Goal: Check status: Check status

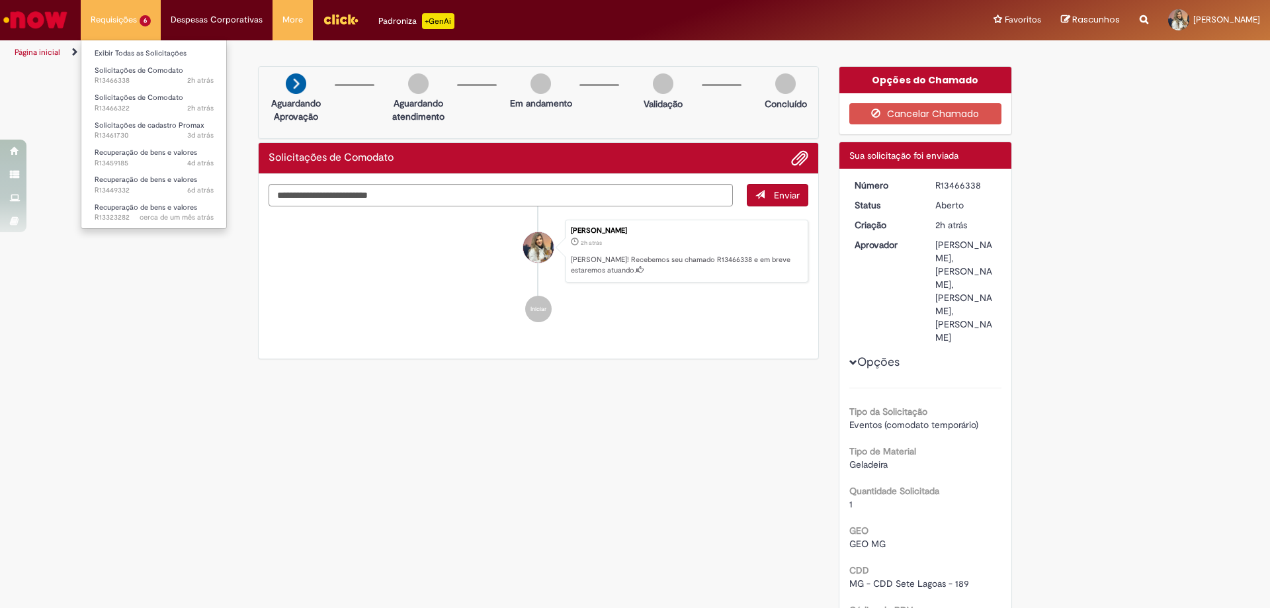
click at [132, 19] on li "Requisições 6 Exibir Todas as Solicitações Solicitações de Comodato 2h atrás 2 …" at bounding box center [121, 20] width 80 height 40
click at [138, 78] on span "2h atrás 2 horas atrás R13466338" at bounding box center [154, 80] width 119 height 11
click at [146, 76] on span "2h atrás 2 horas atrás R13466338" at bounding box center [154, 80] width 119 height 11
click at [138, 99] on span "Solicitações de Comodato" at bounding box center [139, 98] width 89 height 10
click at [144, 112] on span "2h atrás 2 horas atrás R13466322" at bounding box center [154, 108] width 119 height 11
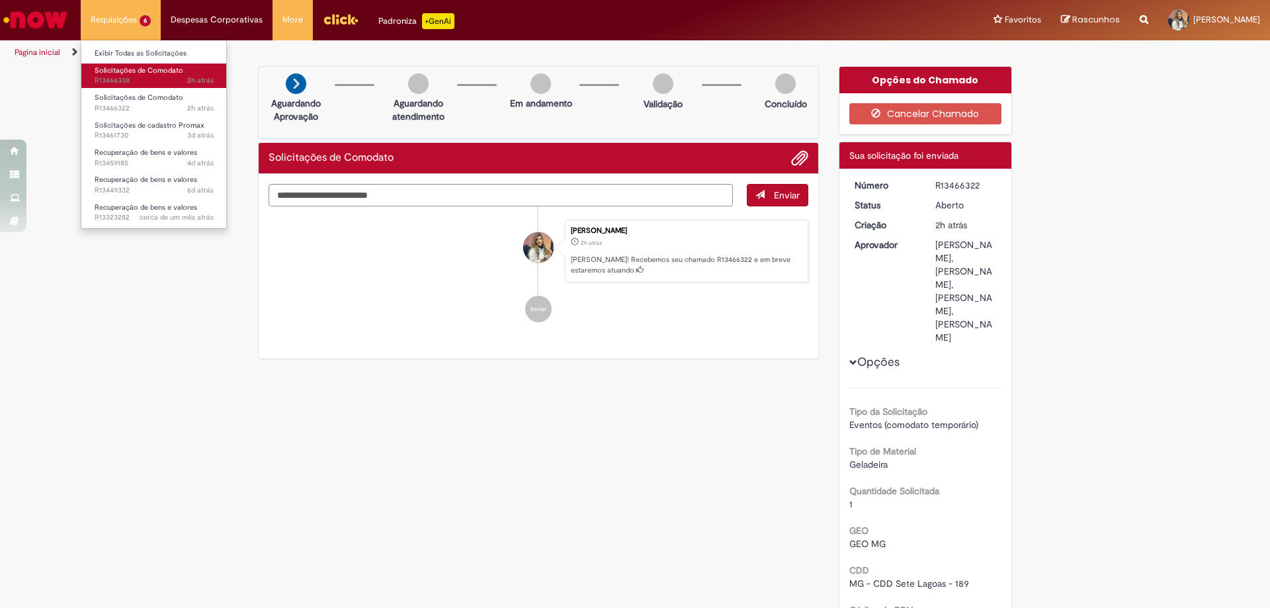
click at [138, 80] on span "2h atrás 2 horas atrás R13466338" at bounding box center [154, 80] width 119 height 11
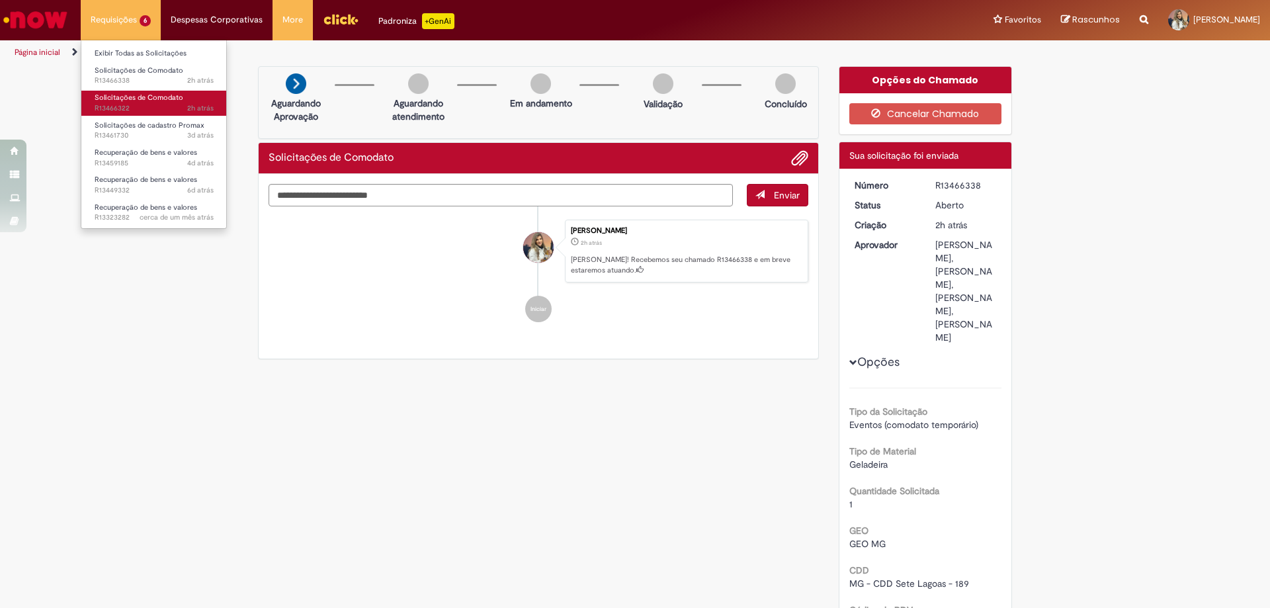
click at [141, 106] on span "2h atrás 2 horas atrás R13466322" at bounding box center [154, 108] width 119 height 11
click at [142, 105] on span "2h atrás 2 horas atrás R13466322" at bounding box center [154, 108] width 119 height 11
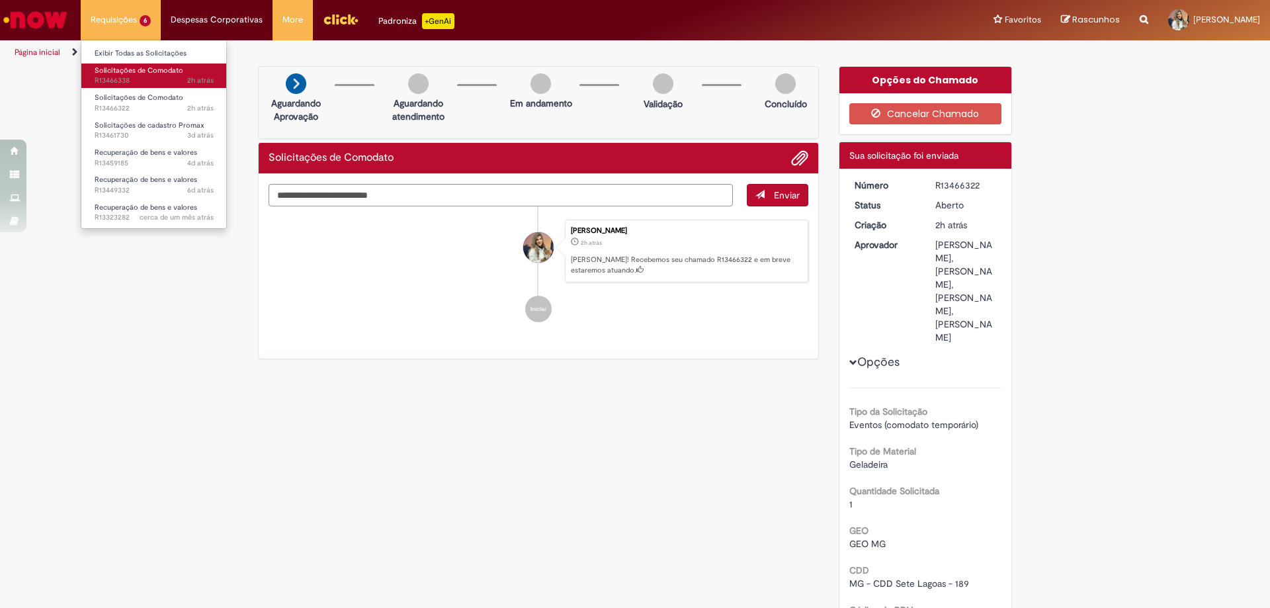
click at [150, 71] on span "Solicitações de Comodato" at bounding box center [139, 70] width 89 height 10
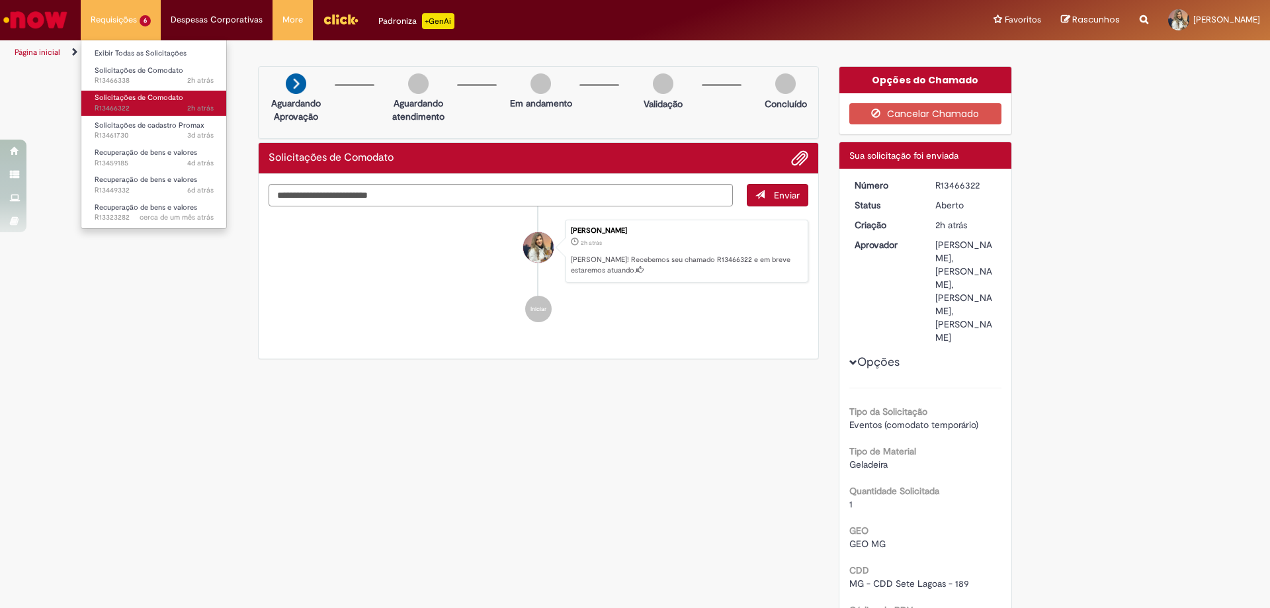
click at [165, 109] on span "2h atrás 2 horas atrás R13466322" at bounding box center [154, 108] width 119 height 11
click at [175, 62] on li "Solicitações de Comodato 2h atrás 2 horas atrás R13466338" at bounding box center [154, 74] width 146 height 27
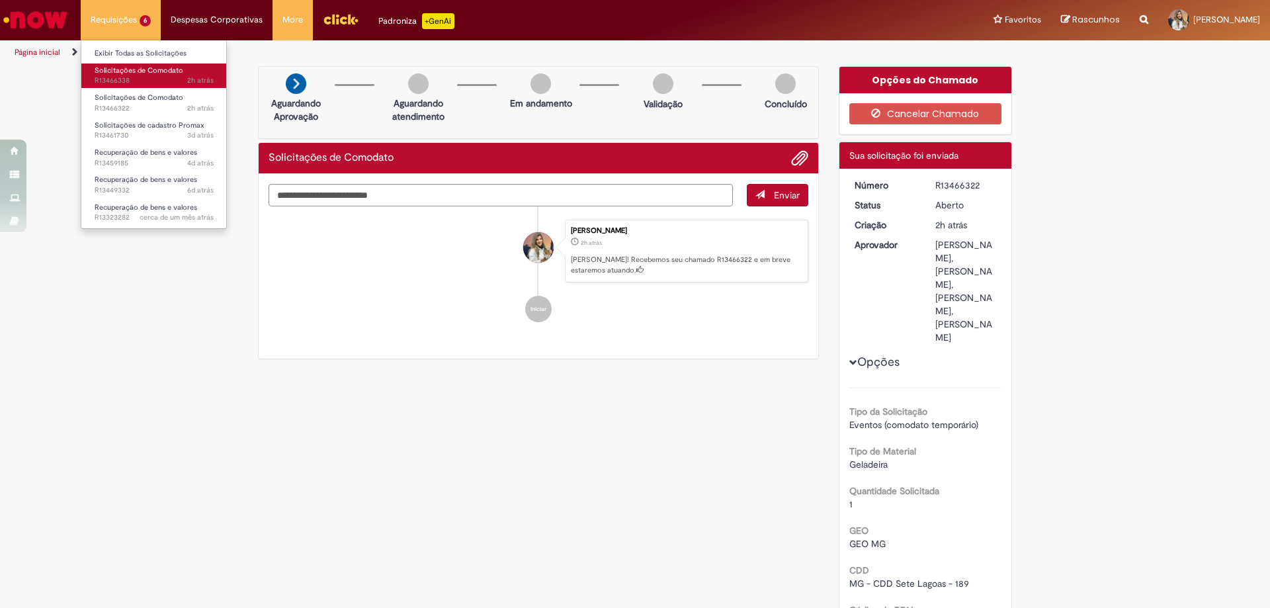
click at [175, 78] on span "2h atrás 2 horas atrás R13466338" at bounding box center [154, 80] width 119 height 11
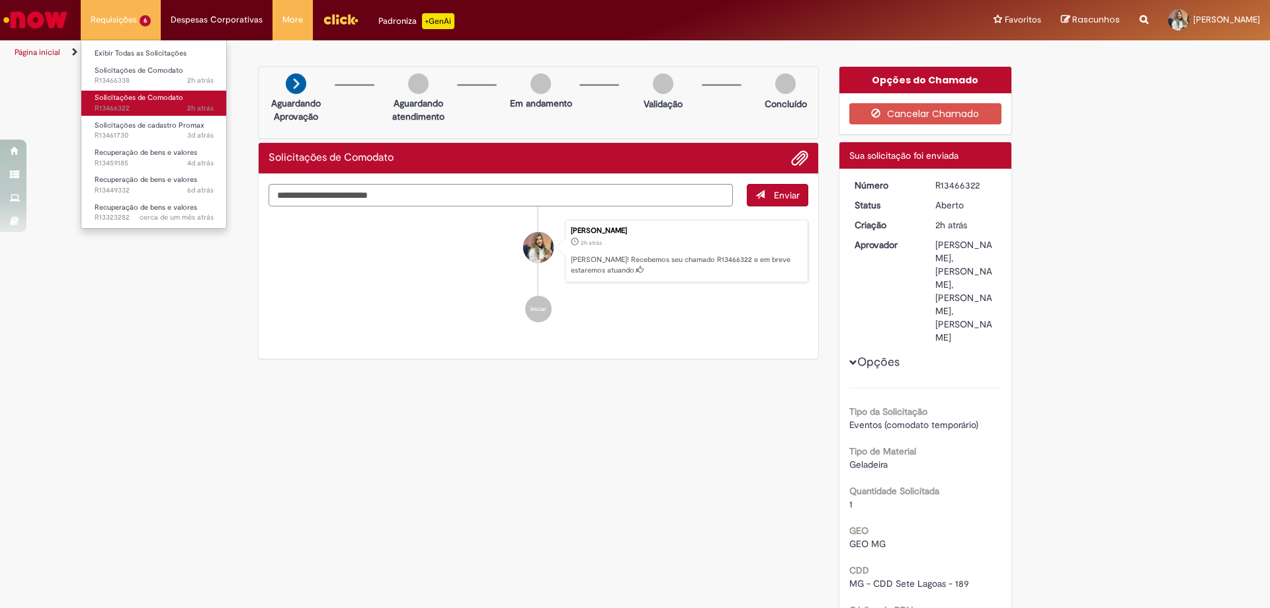
click at [178, 95] on span "Solicitações de Comodato" at bounding box center [139, 98] width 89 height 10
